Goal: Communication & Community: Answer question/provide support

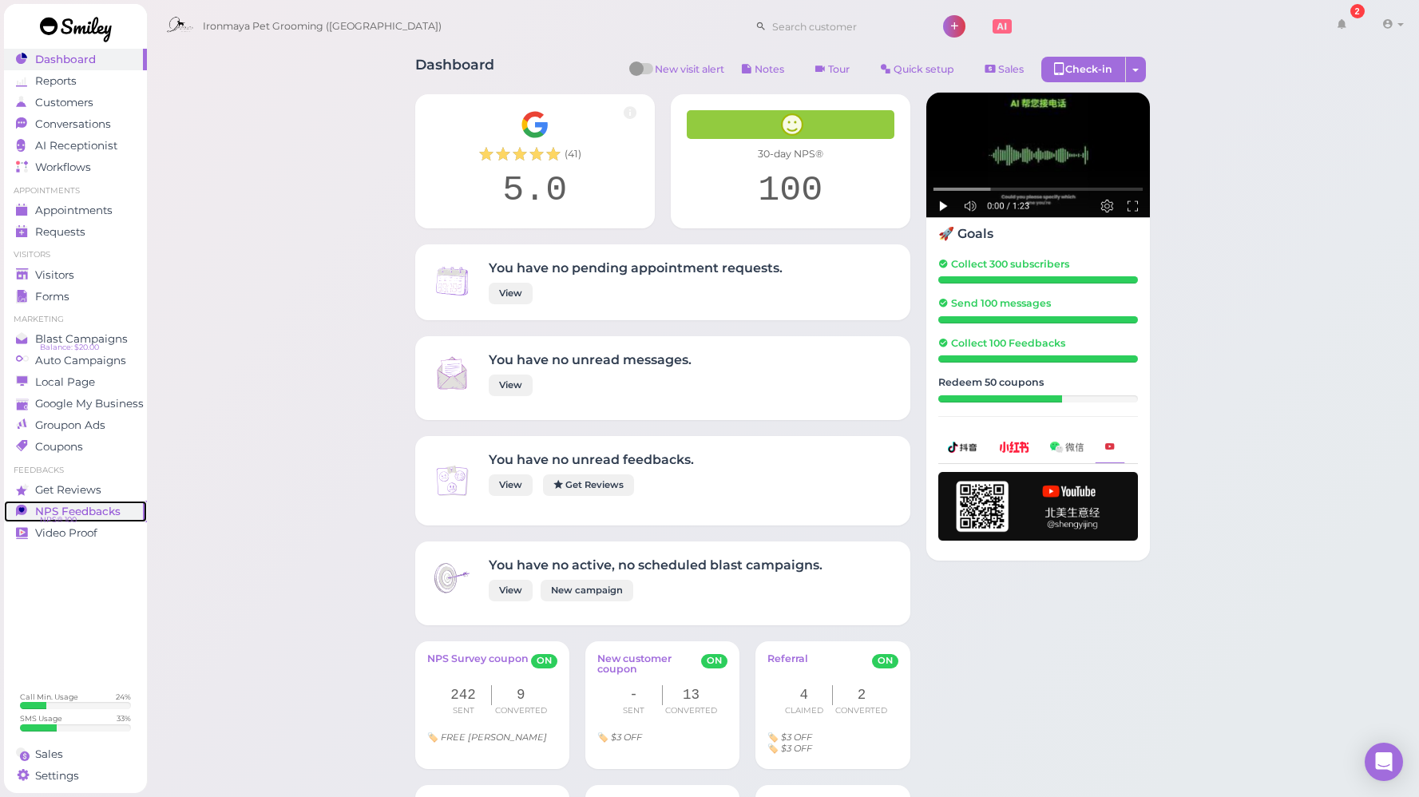
click at [86, 505] on span "NPS Feedbacks" at bounding box center [77, 512] width 85 height 14
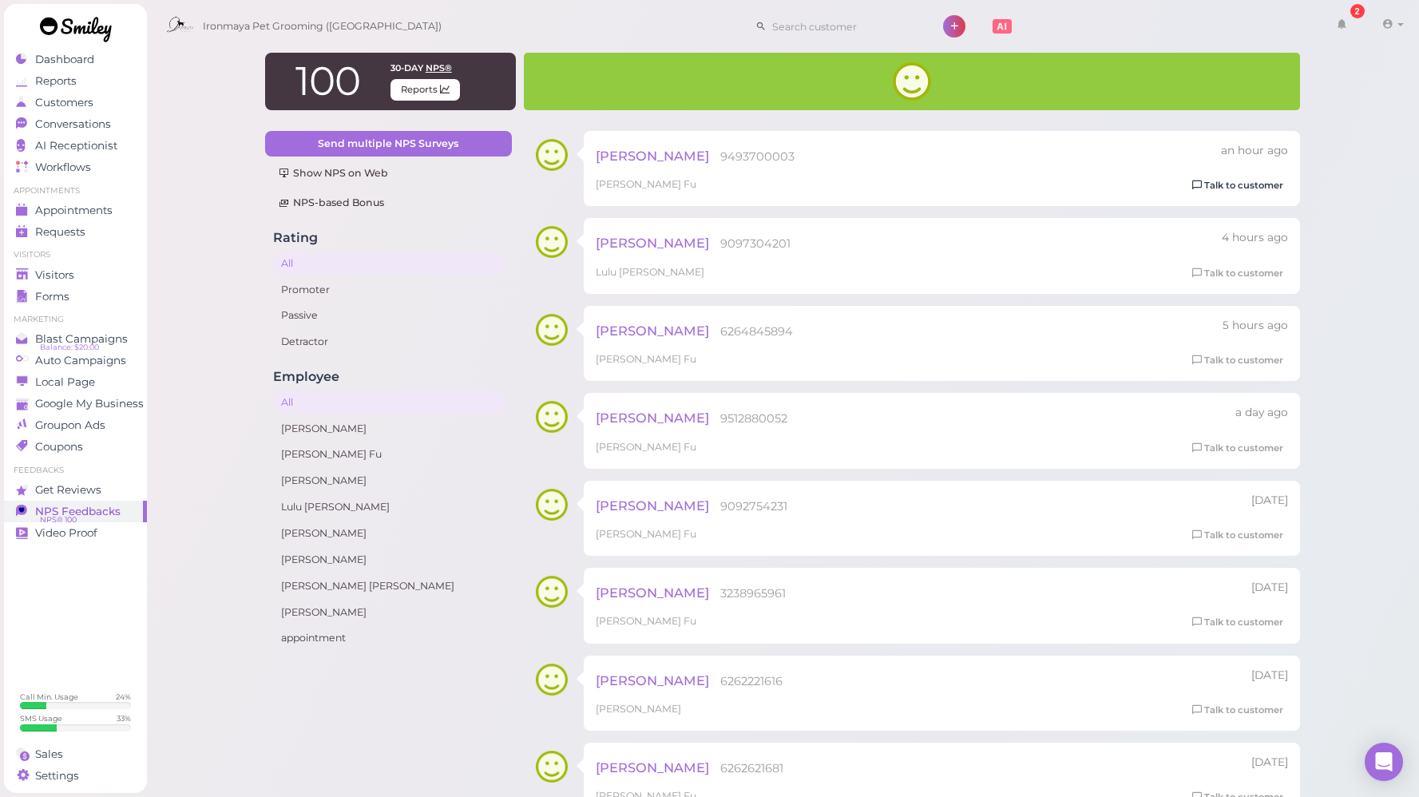
click at [1266, 184] on link "Talk to customer" at bounding box center [1237, 185] width 101 height 17
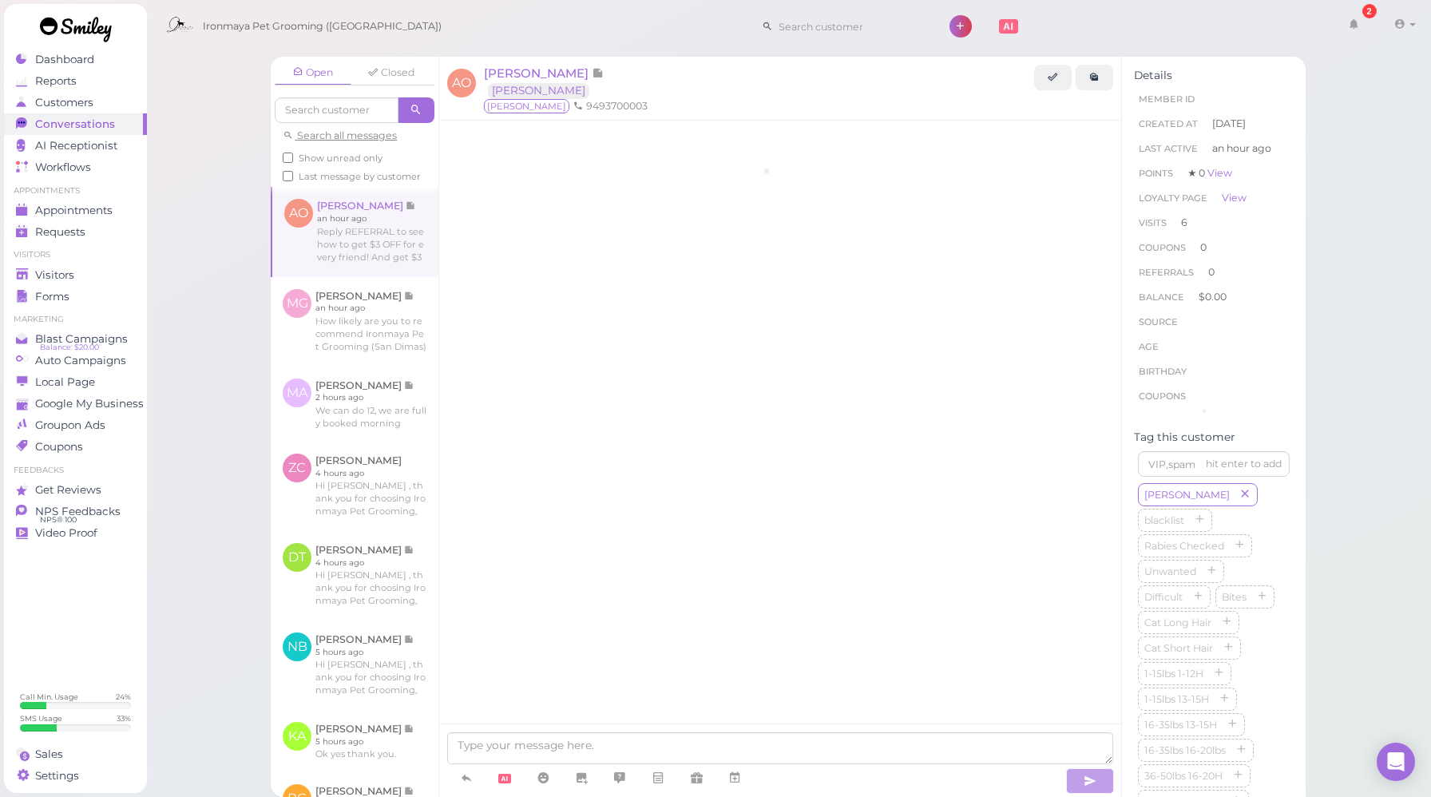
scroll to position [2143, 0]
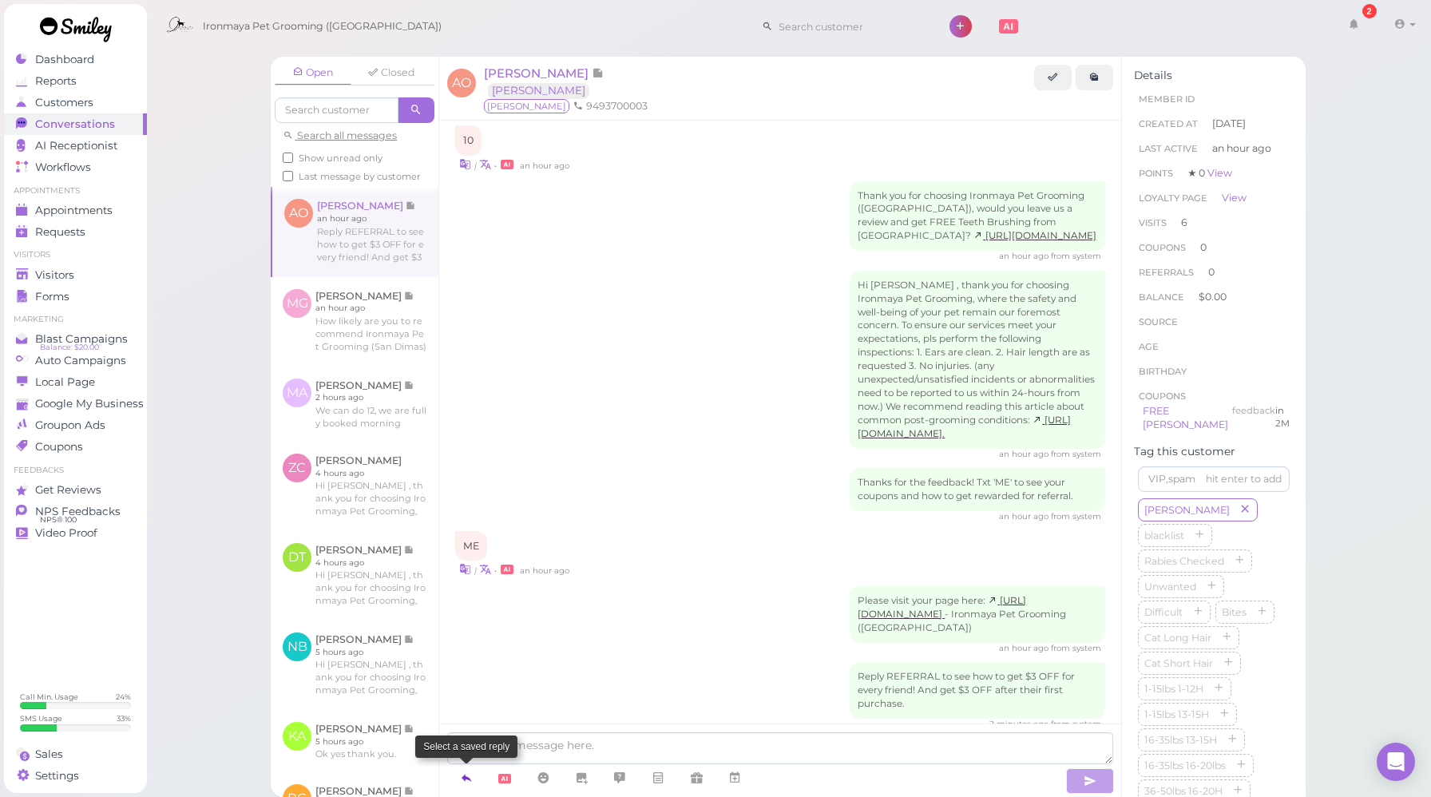
click at [463, 786] on icon at bounding box center [466, 778] width 13 height 16
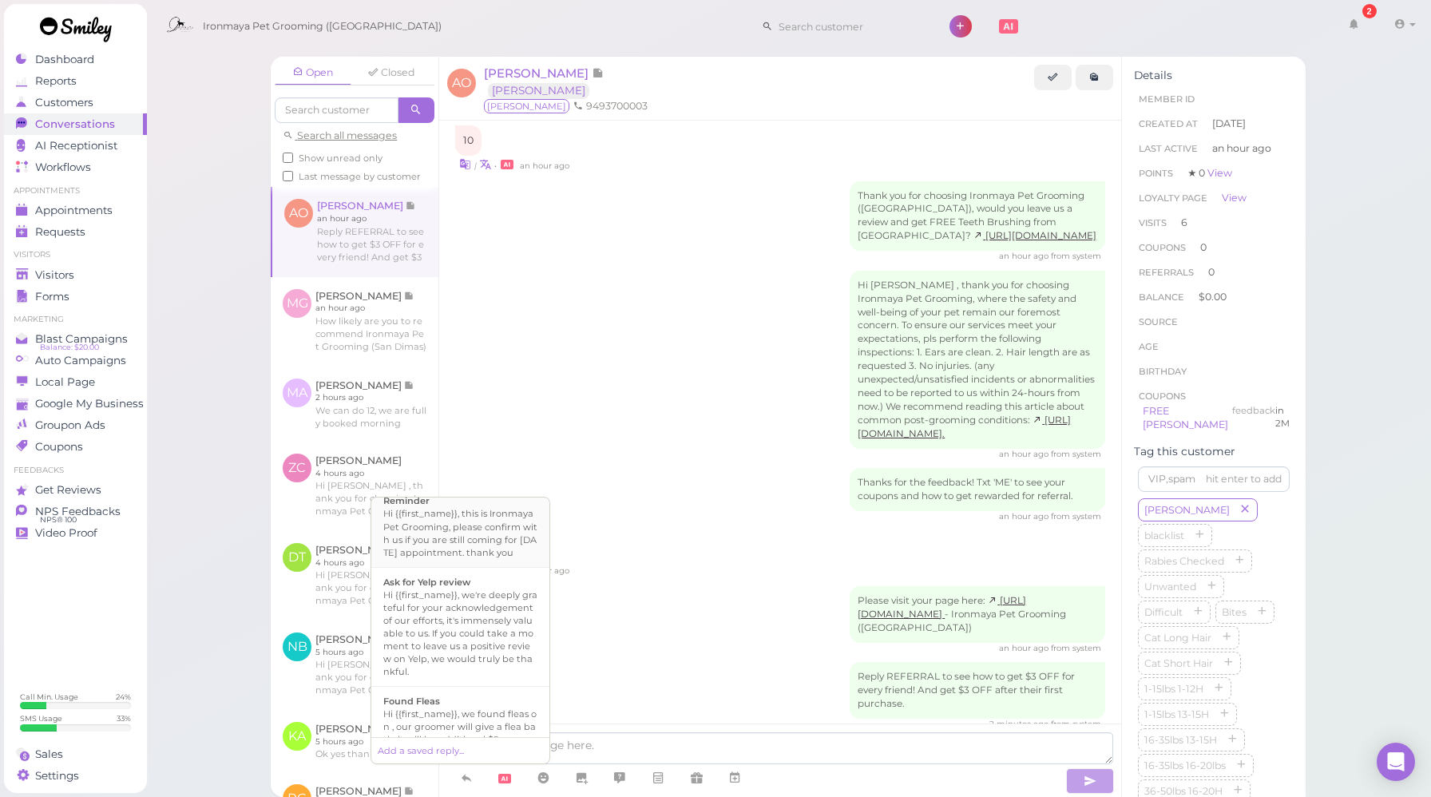
scroll to position [153, 0]
click at [460, 639] on div "Hi {{first_name}}, we're deeply grateful for your acknowledgement of our effort…" at bounding box center [460, 626] width 154 height 89
type textarea "Hi {{first_name}}, we're deeply grateful for your acknowledgement of our effort…"
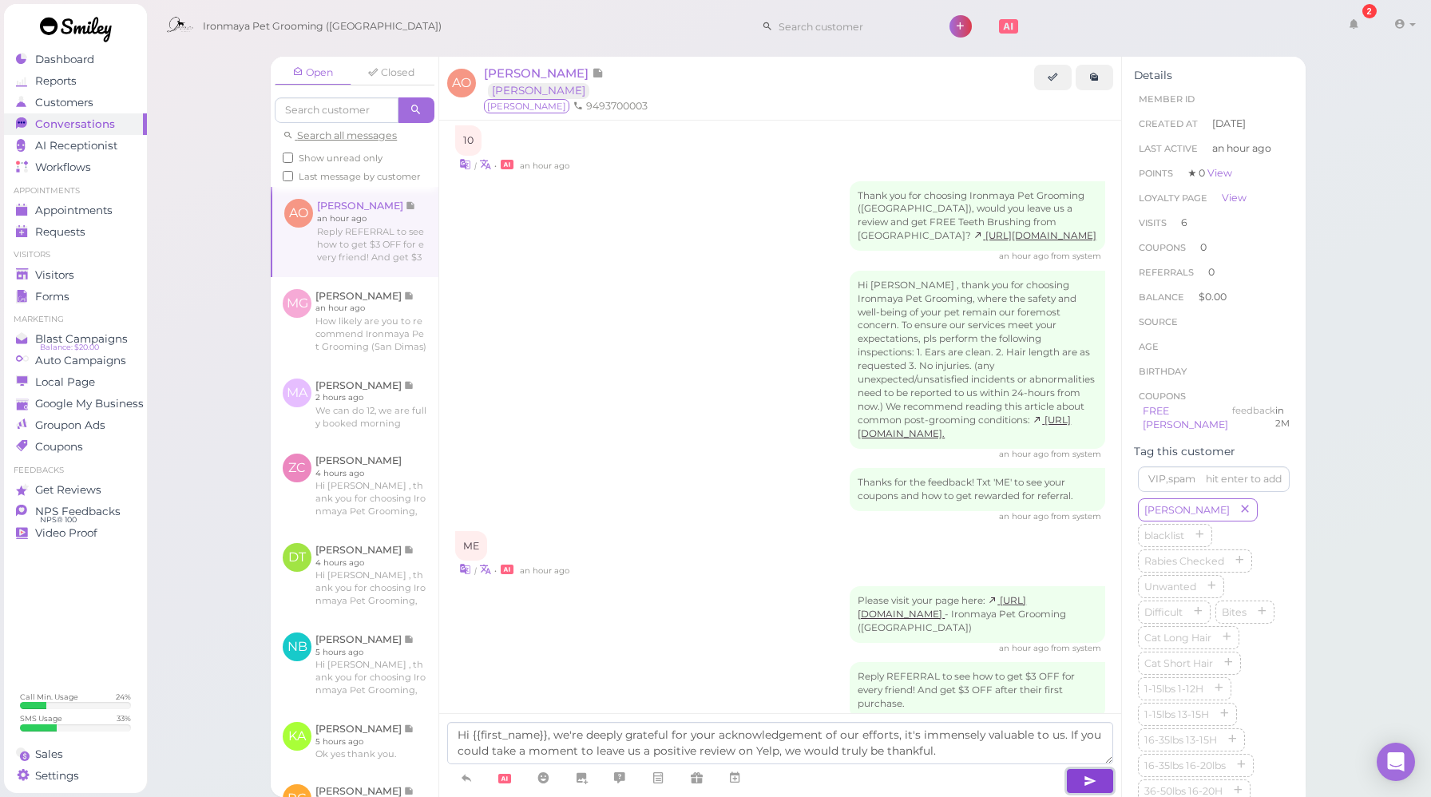
click at [1090, 780] on icon "button" at bounding box center [1089, 781] width 13 height 16
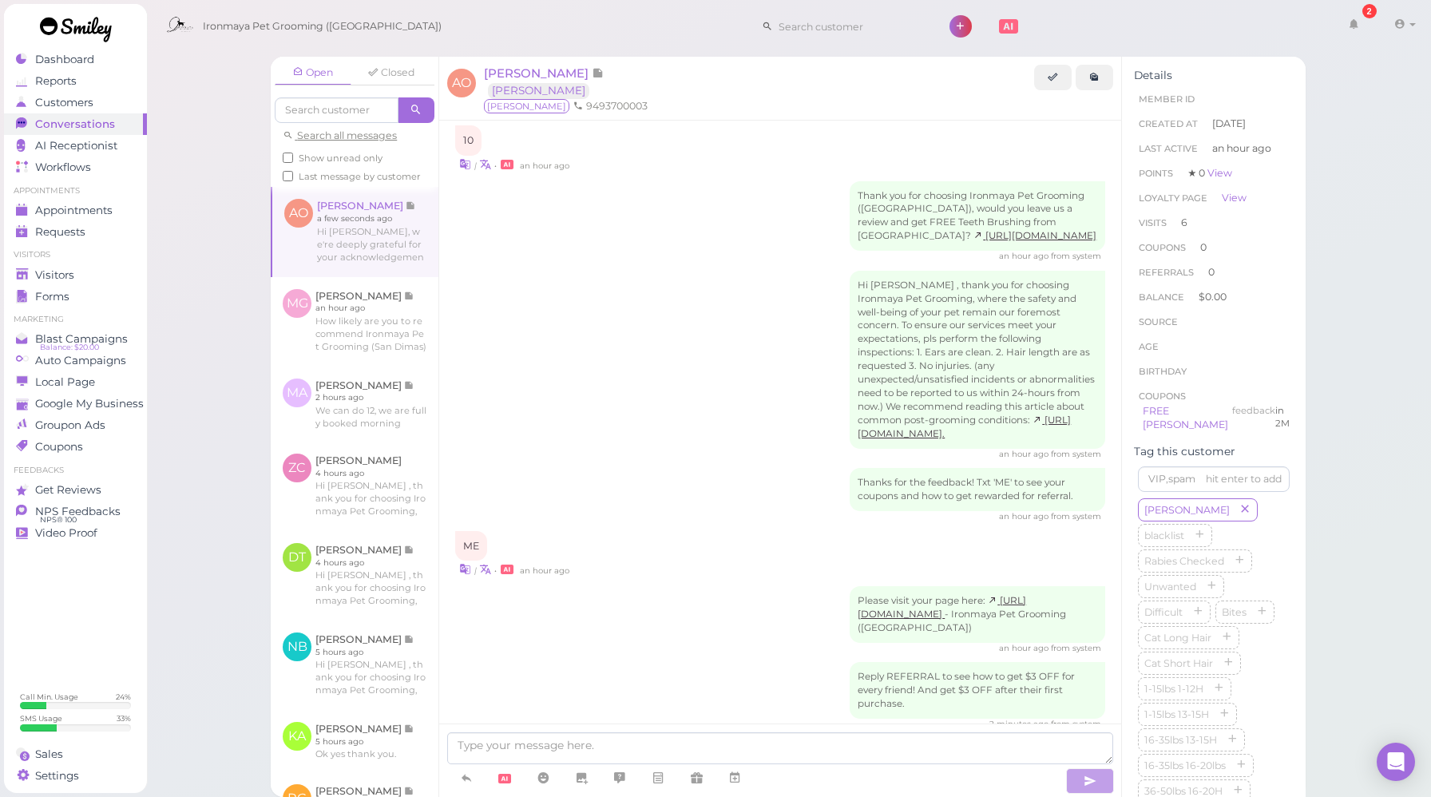
scroll to position [2235, 0]
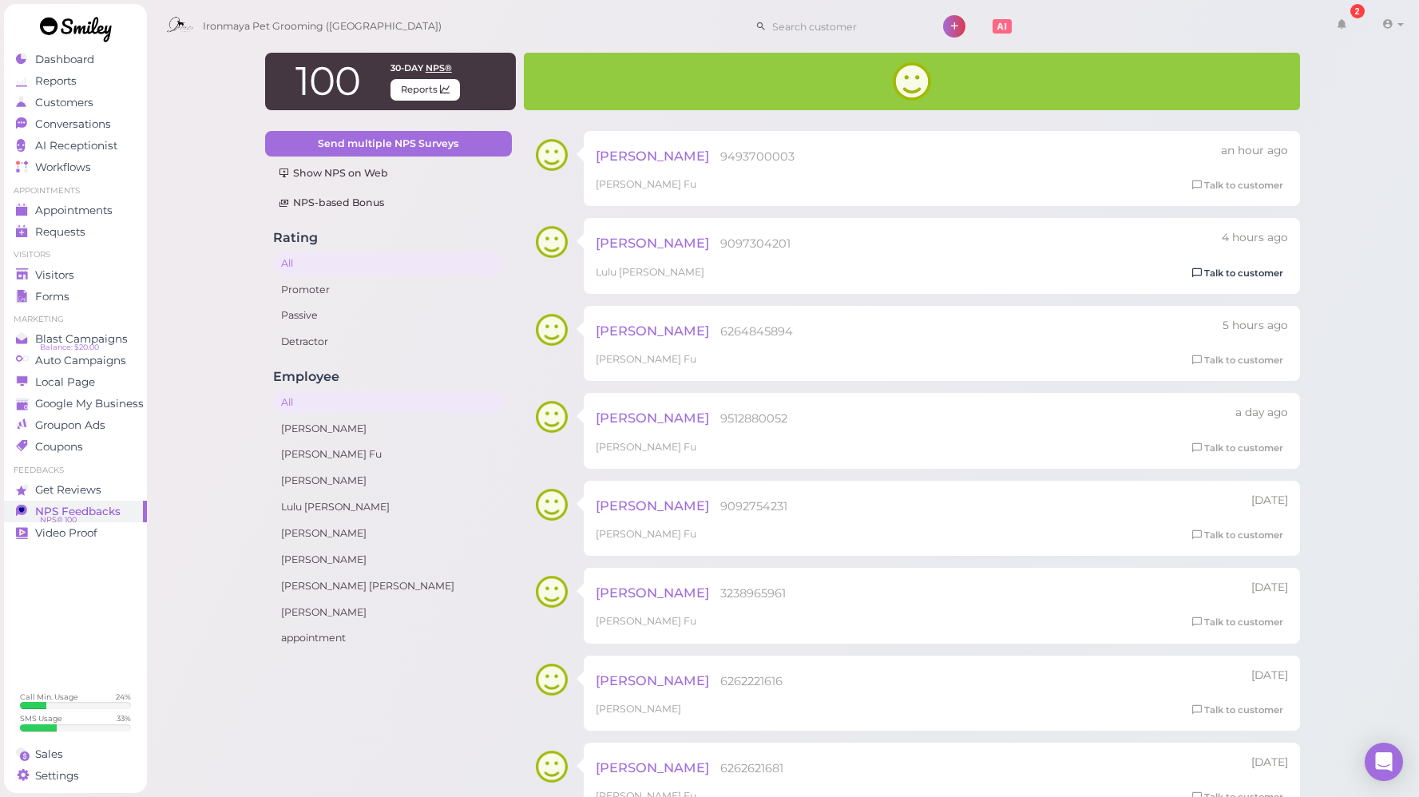
click at [1225, 275] on link "Talk to customer" at bounding box center [1237, 273] width 101 height 17
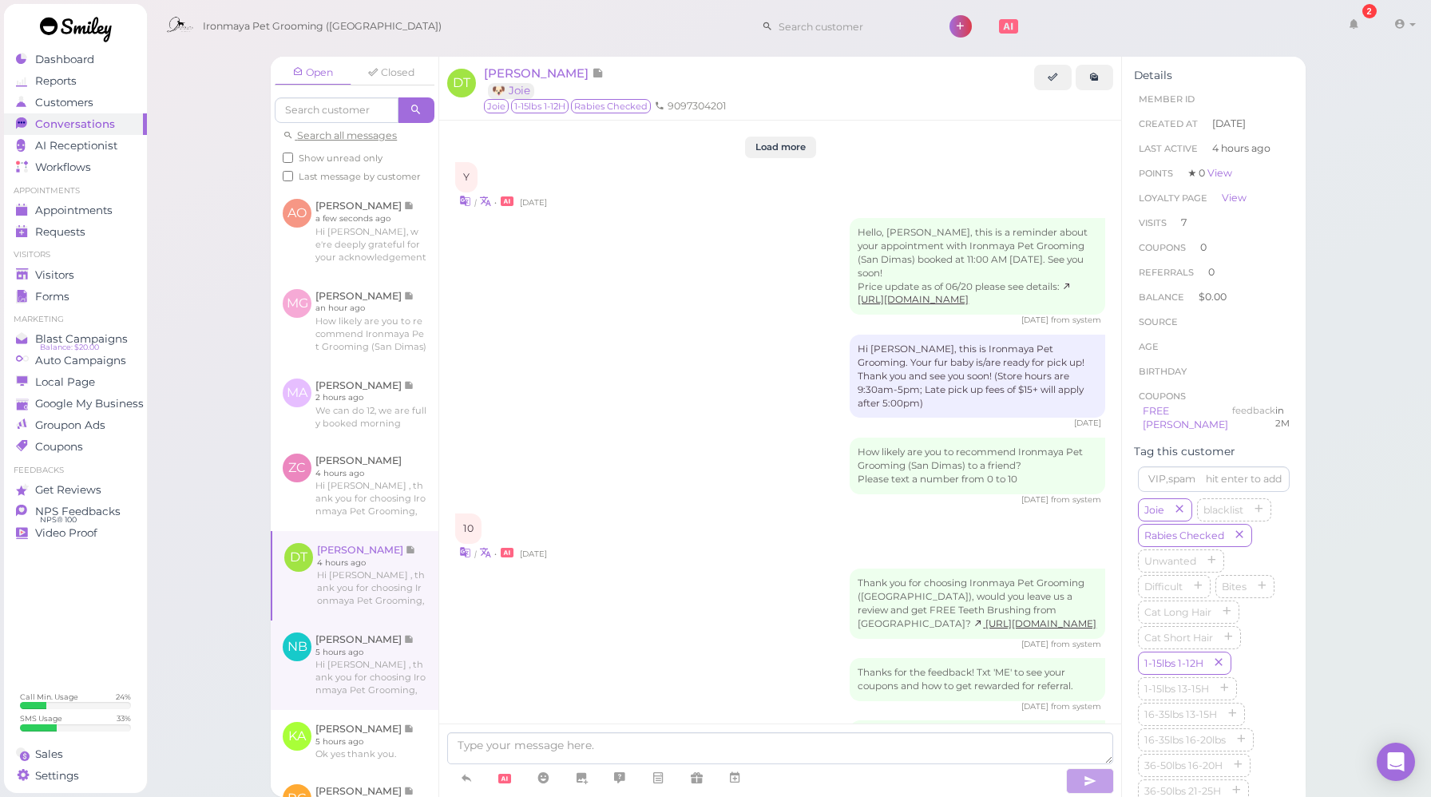
scroll to position [2588, 0]
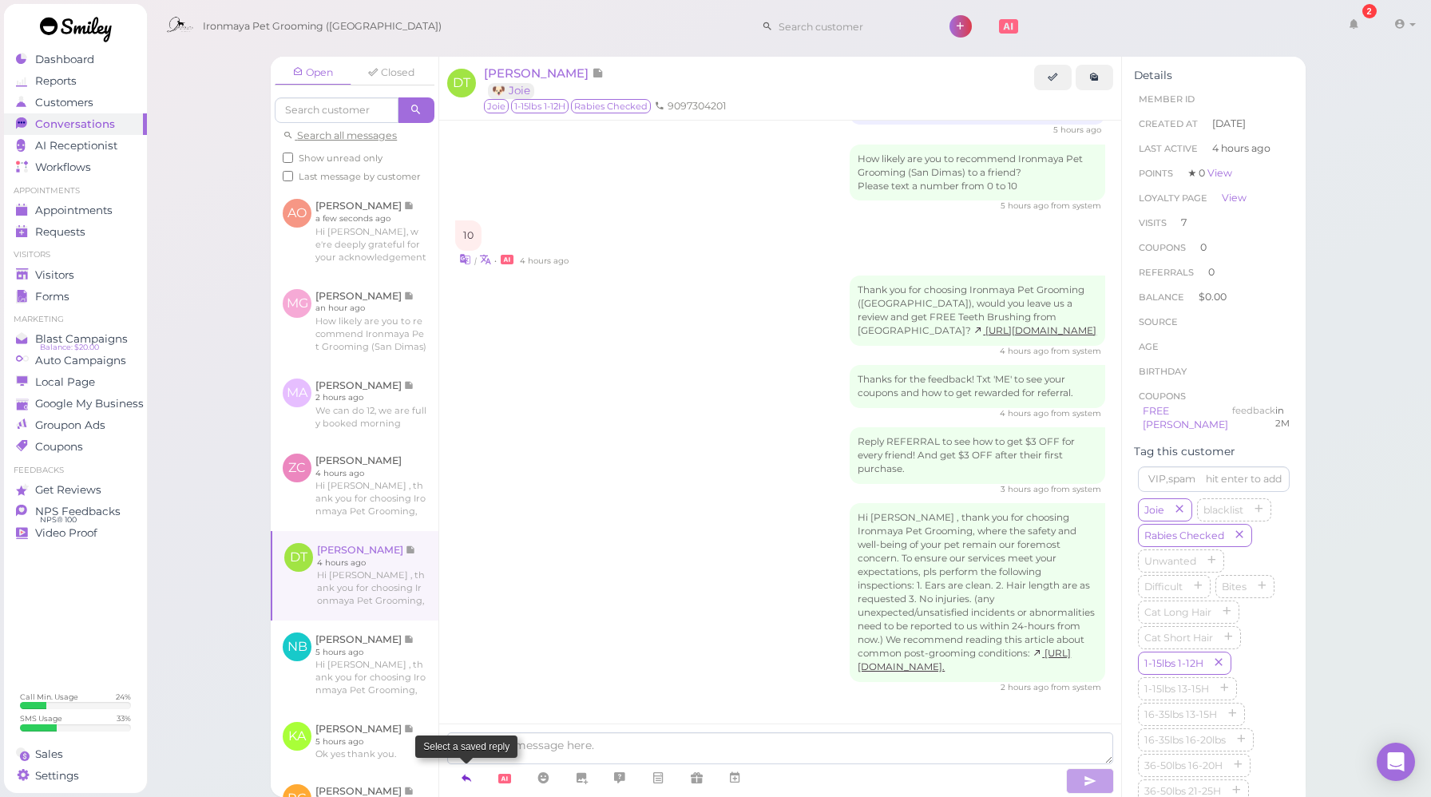
click at [469, 771] on icon at bounding box center [466, 778] width 13 height 16
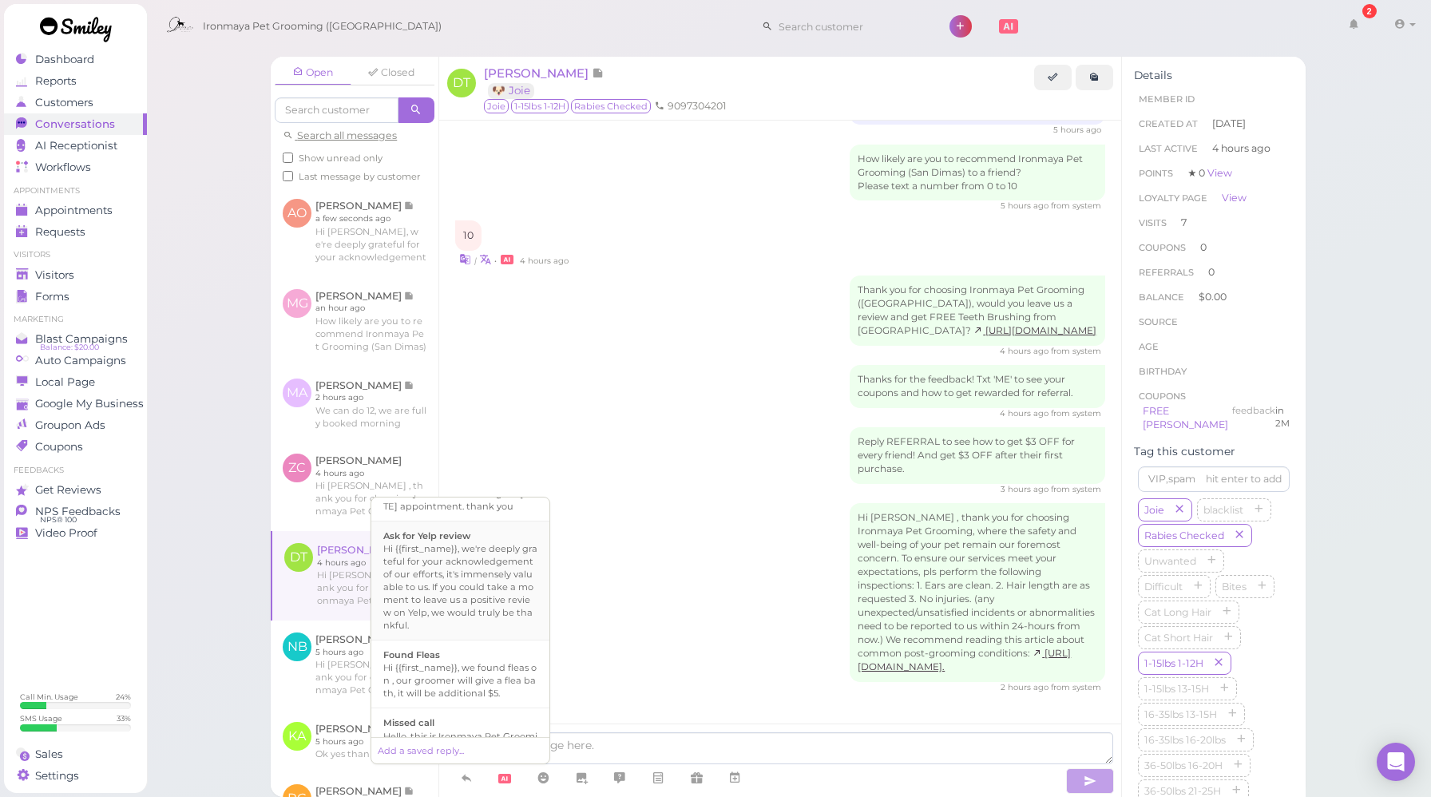
scroll to position [195, 0]
click at [468, 581] on div "Hi {{first_name}}, we're deeply grateful for your acknowledgement of our effort…" at bounding box center [460, 584] width 154 height 89
type textarea "Hi {{first_name}}, we're deeply grateful for your acknowledgement of our effort…"
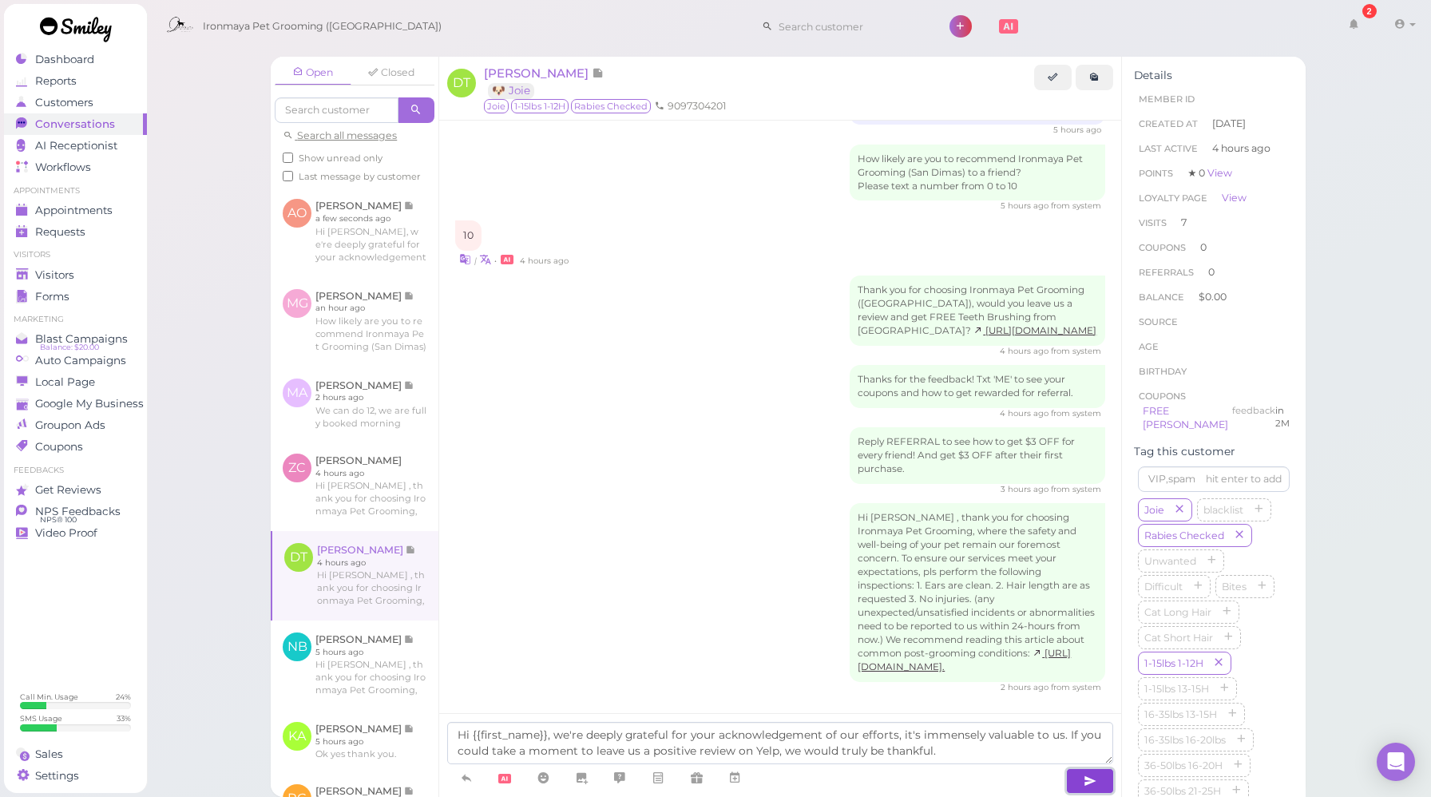
click at [1089, 776] on icon "button" at bounding box center [1089, 781] width 13 height 16
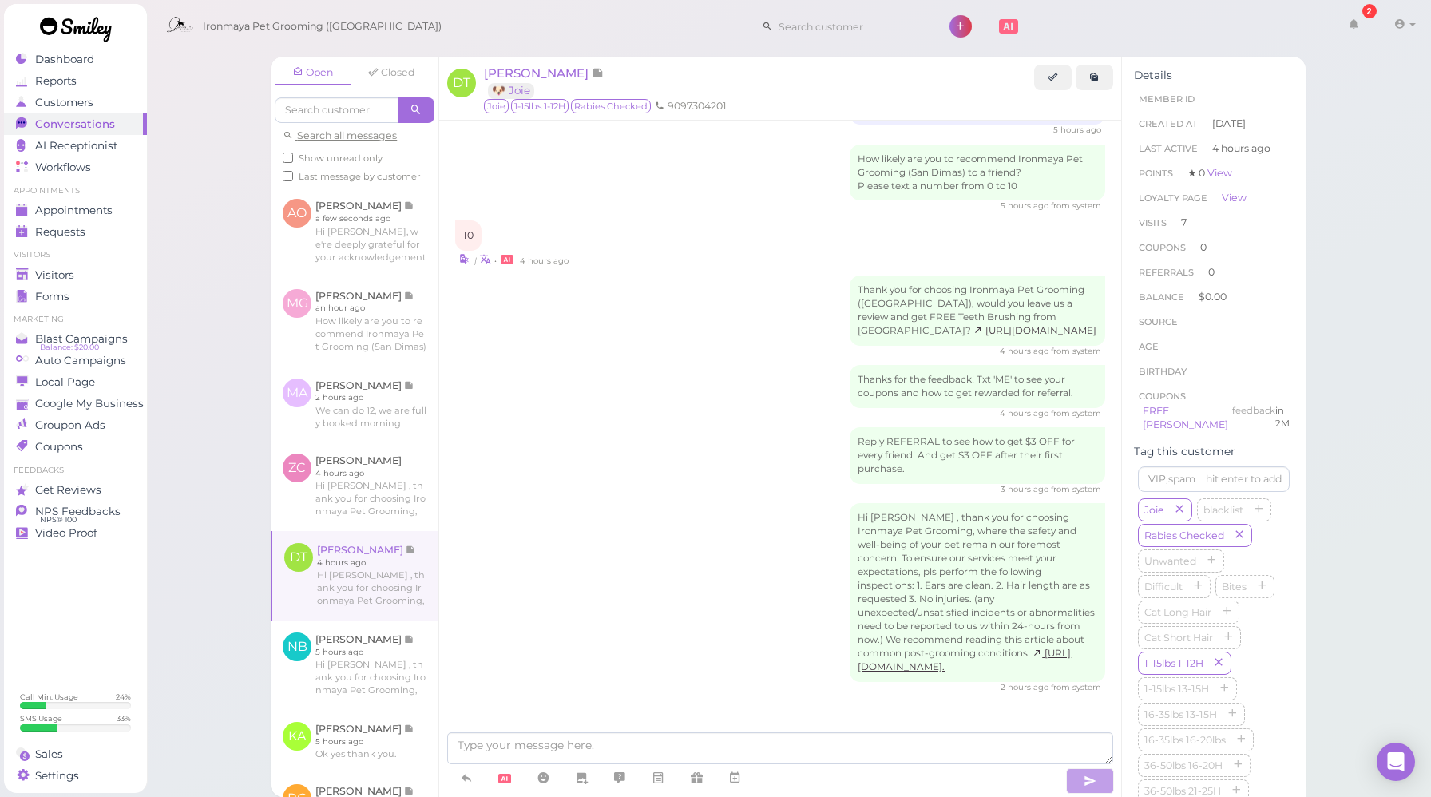
scroll to position [2680, 0]
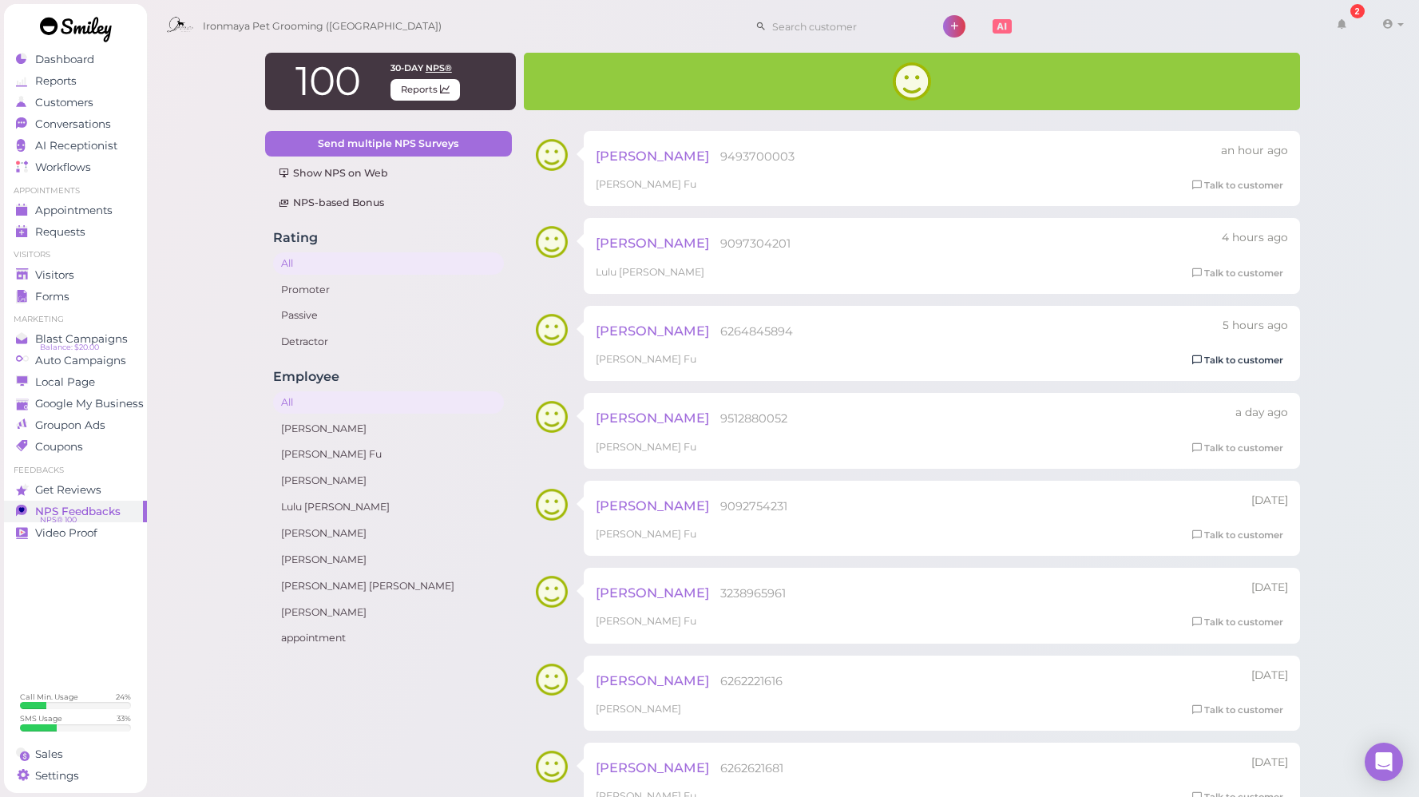
click at [1238, 362] on link "Talk to customer" at bounding box center [1237, 360] width 101 height 17
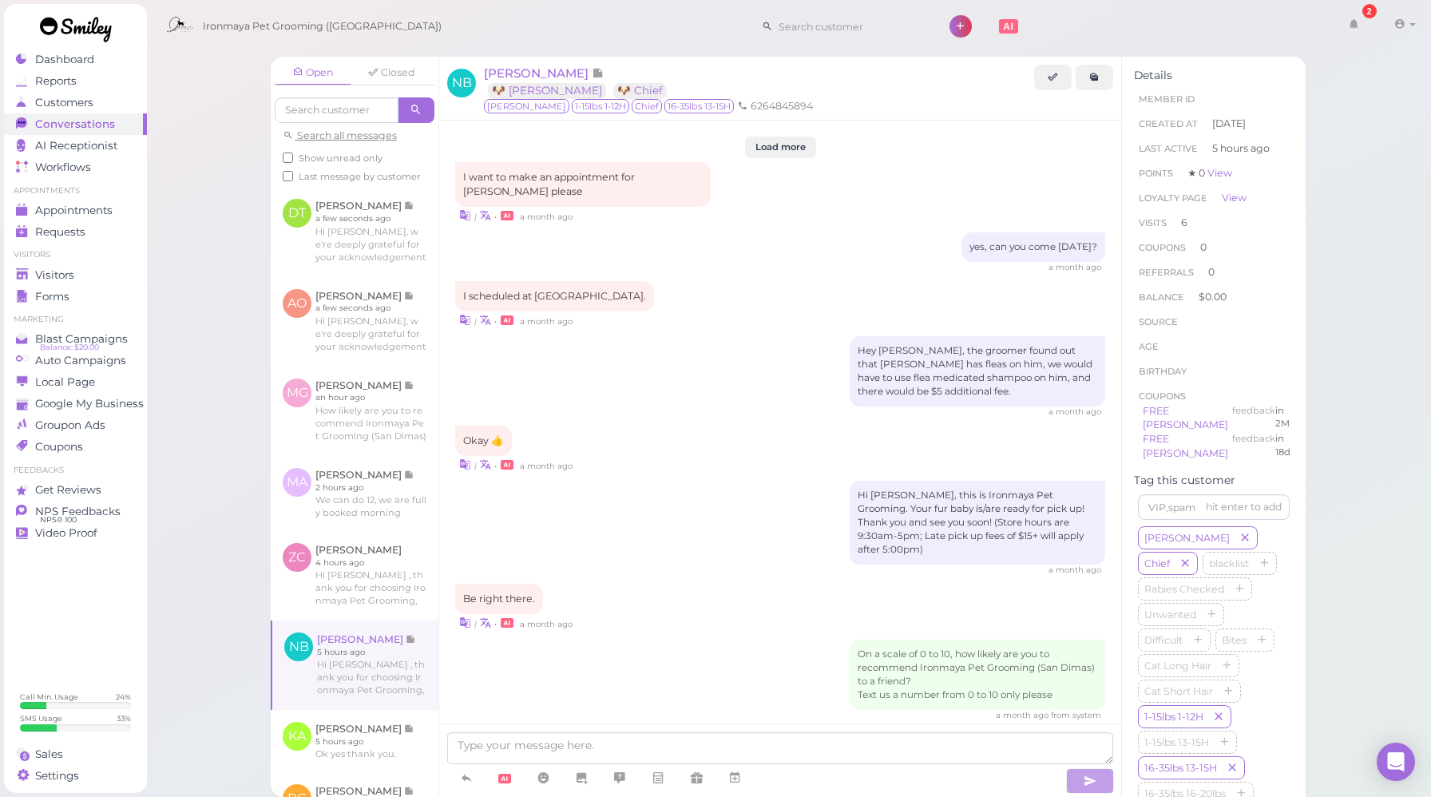
scroll to position [1925, 0]
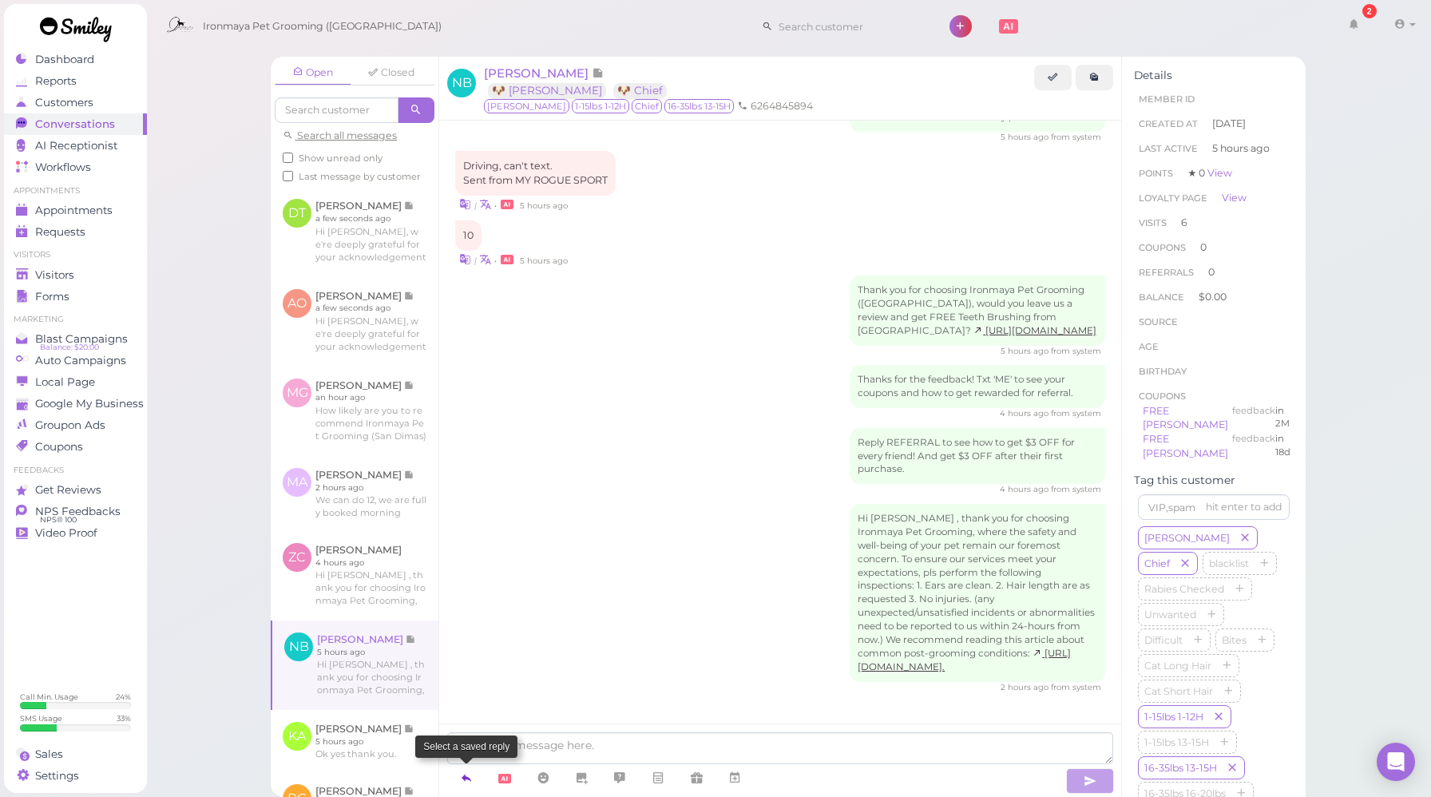
click at [465, 777] on icon at bounding box center [466, 778] width 13 height 16
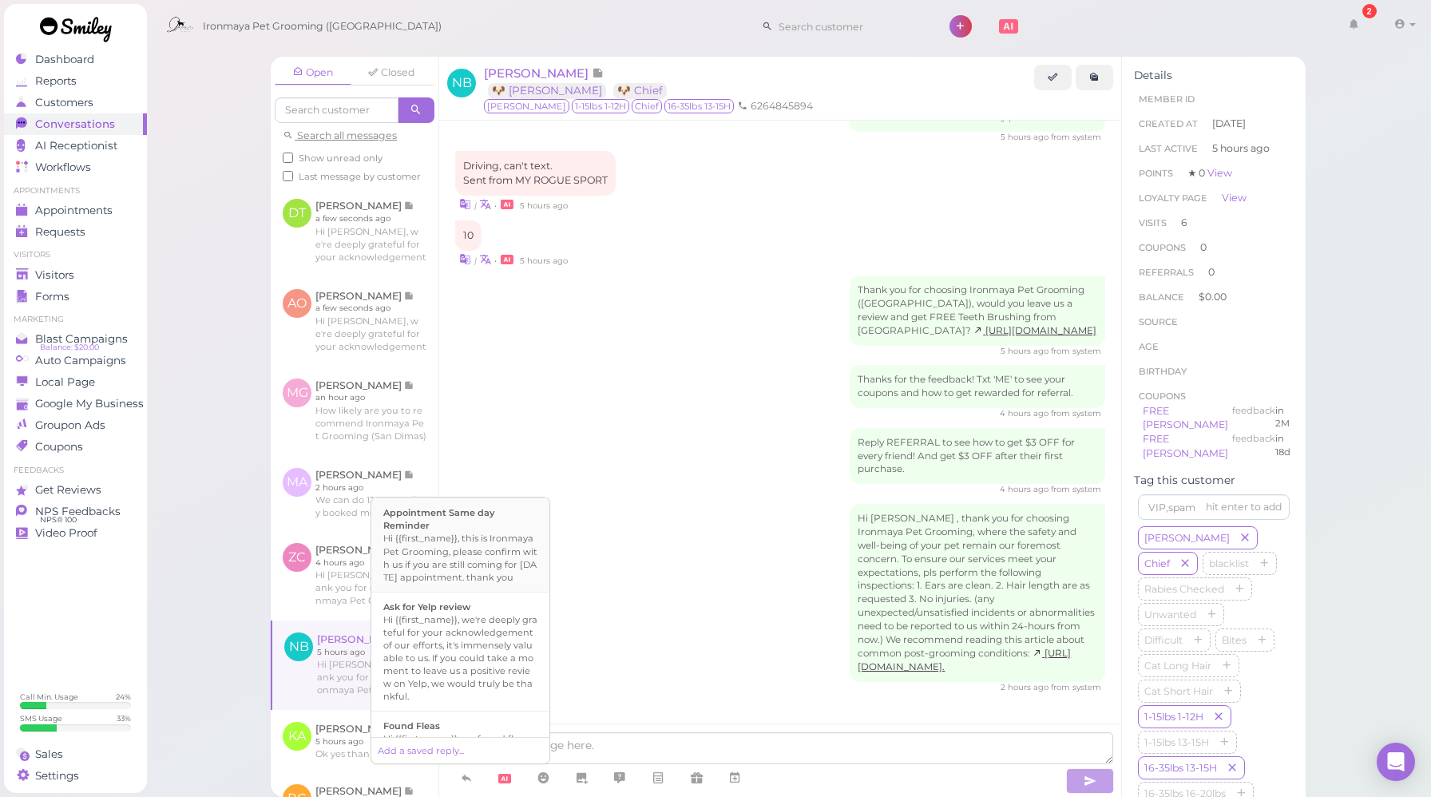
scroll to position [124, 0]
click at [465, 687] on div "Hi {{first_name}}, we're deeply grateful for your acknowledgement of our effort…" at bounding box center [460, 655] width 154 height 89
type textarea "Hi {{first_name}}, we're deeply grateful for your acknowledgement of our effort…"
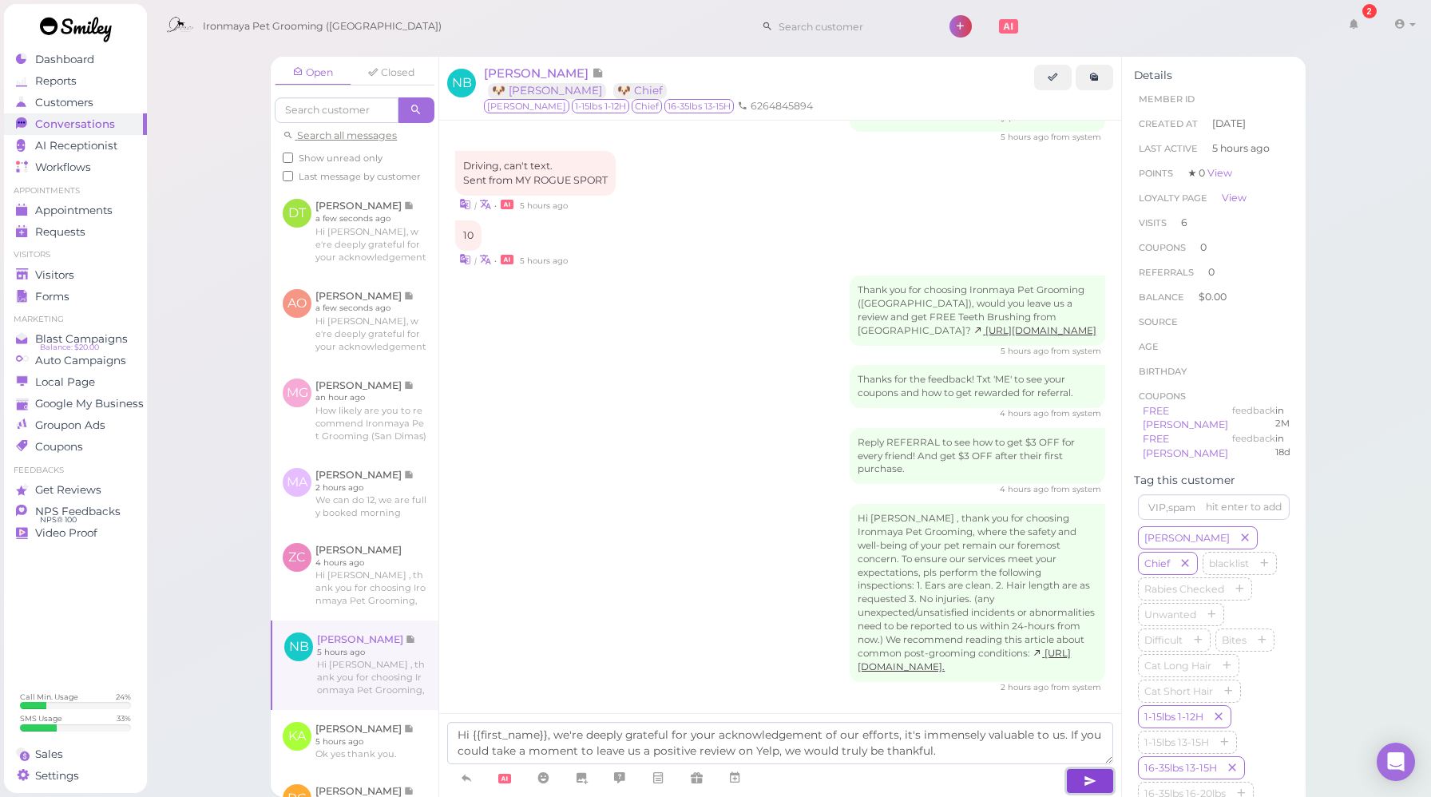
click at [1080, 783] on button "button" at bounding box center [1090, 781] width 48 height 26
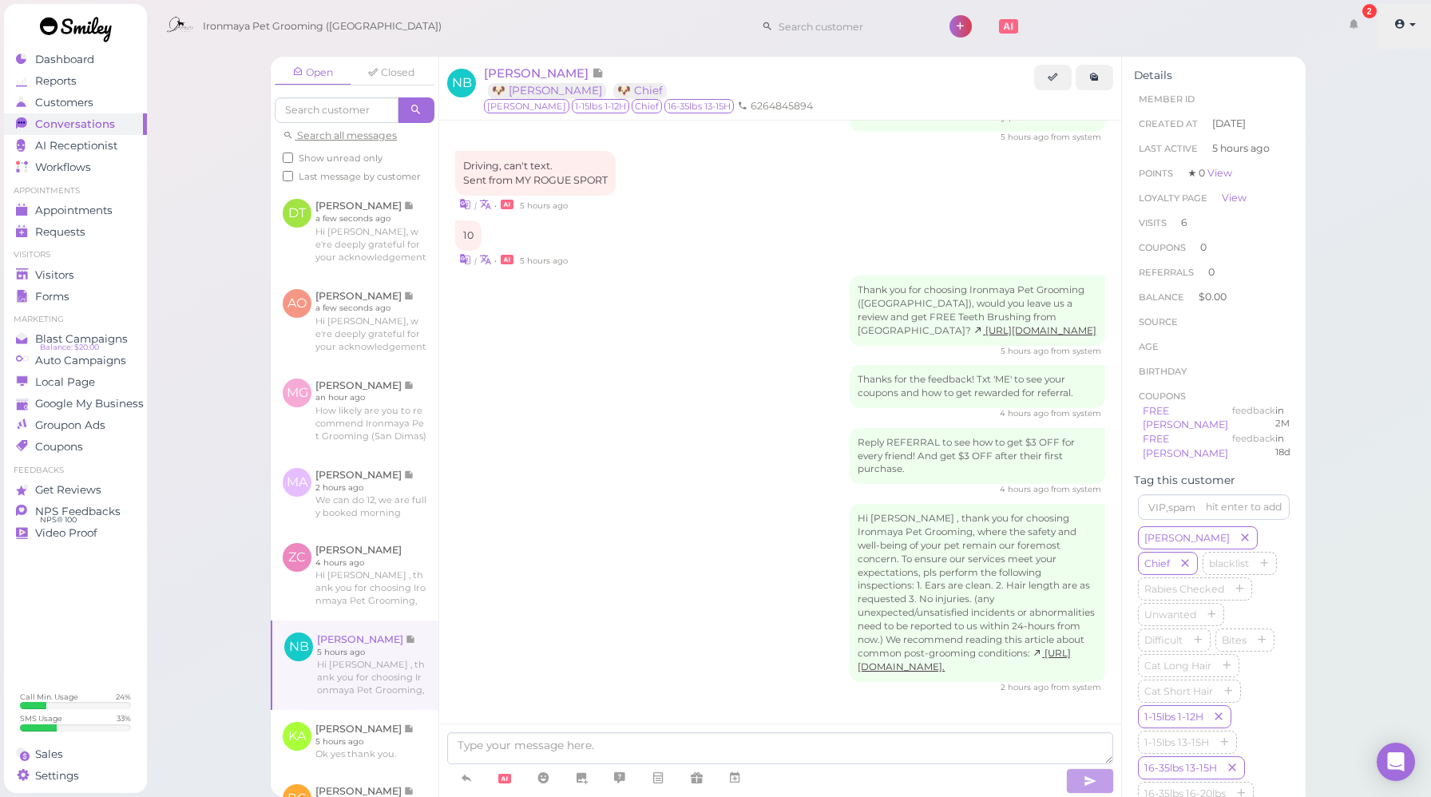
click at [1404, 19] on span at bounding box center [1401, 24] width 14 height 12
click at [1336, 130] on link "Logout" at bounding box center [1376, 120] width 111 height 19
